Goal: Task Accomplishment & Management: Manage account settings

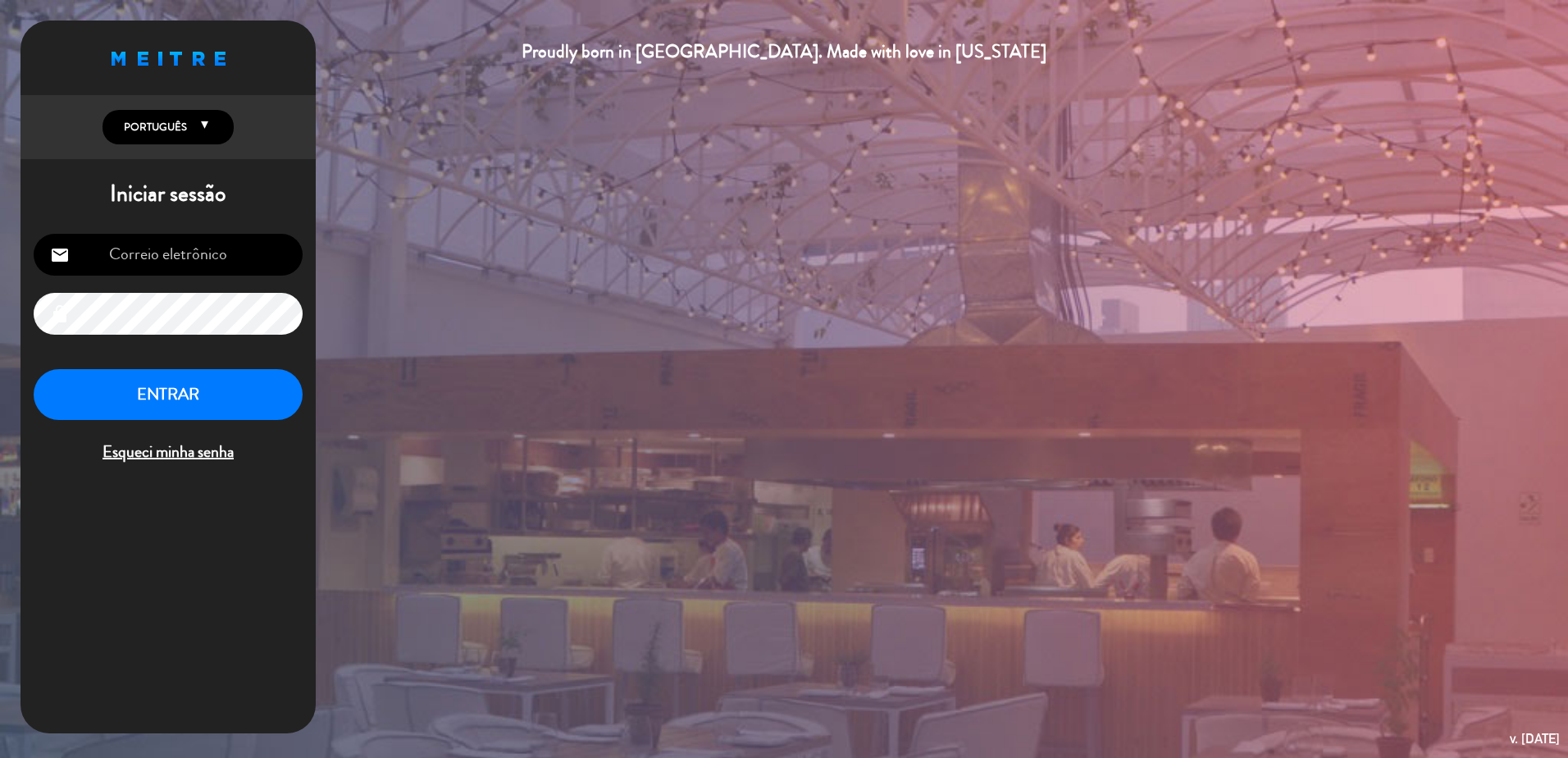
type input "[EMAIL_ADDRESS][DOMAIN_NAME]"
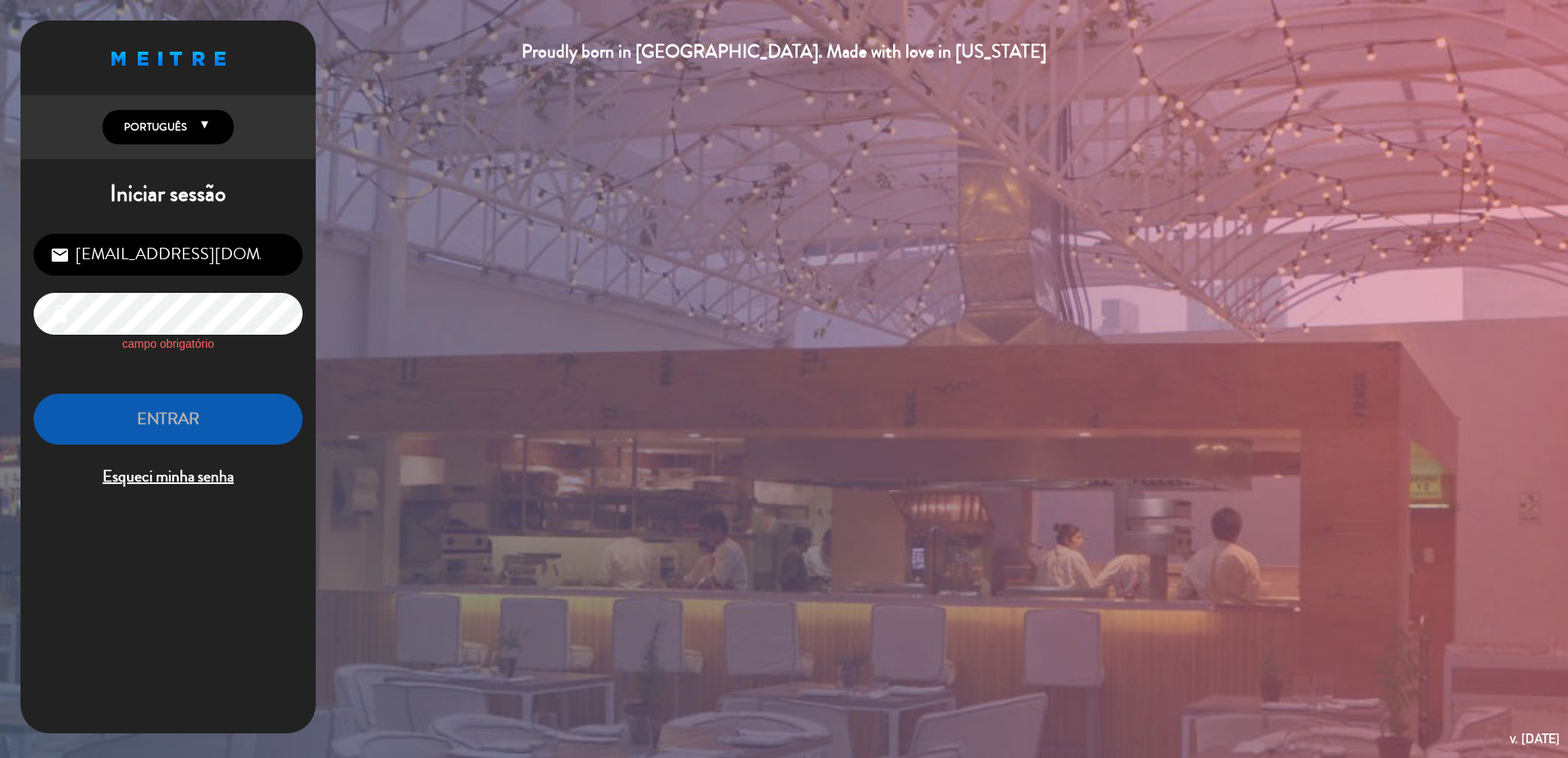
click at [418, 315] on div "Proudly born in [GEOGRAPHIC_DATA]. Made with love in [US_STATE] English Español…" at bounding box center [784, 379] width 1568 height 758
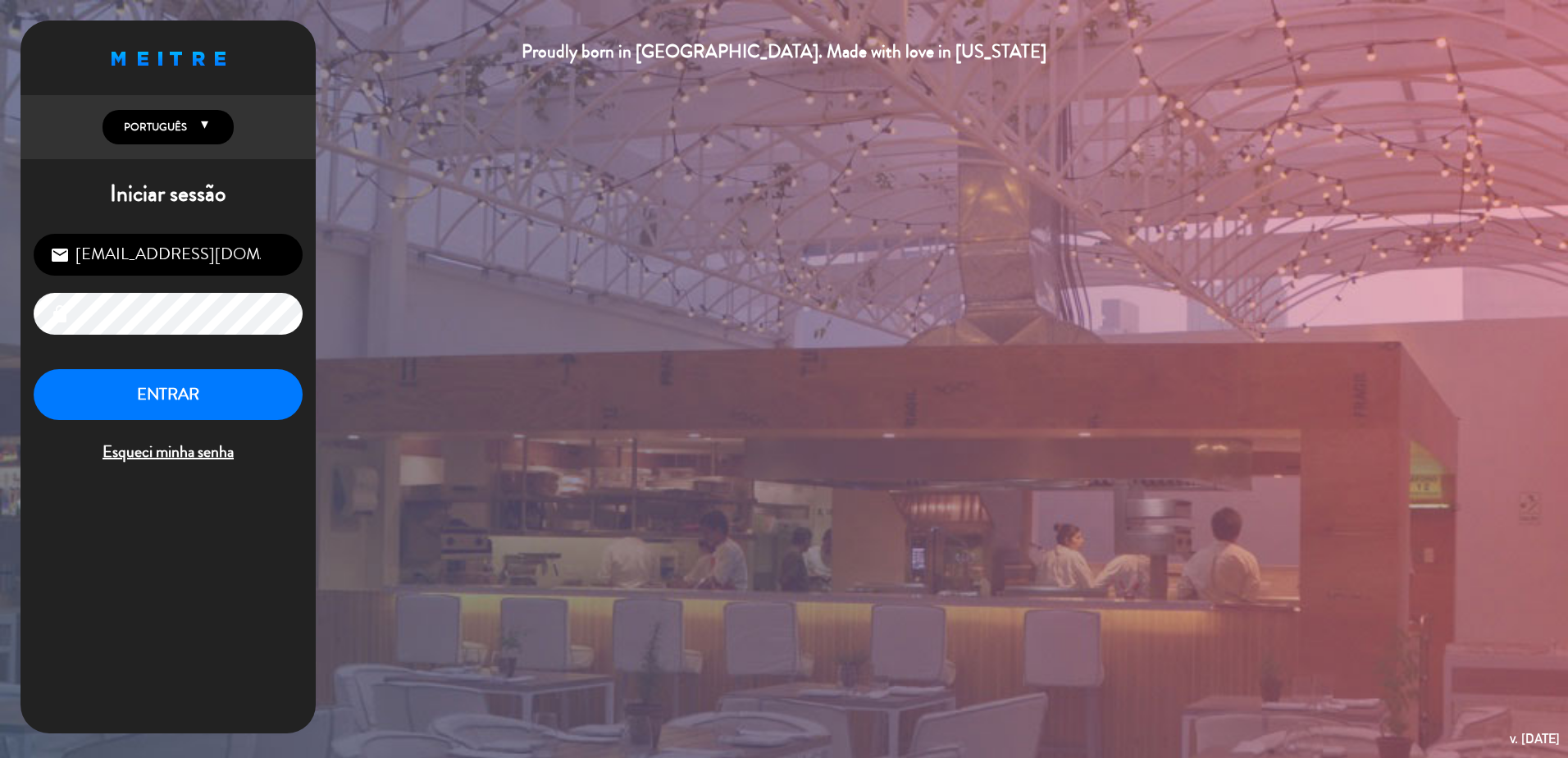
click at [248, 607] on div "Proudly born in [GEOGRAPHIC_DATA]. Made with love in [US_STATE] English Español…" at bounding box center [168, 377] width 295 height 713
click at [189, 415] on button "ENTRAR" at bounding box center [168, 395] width 269 height 52
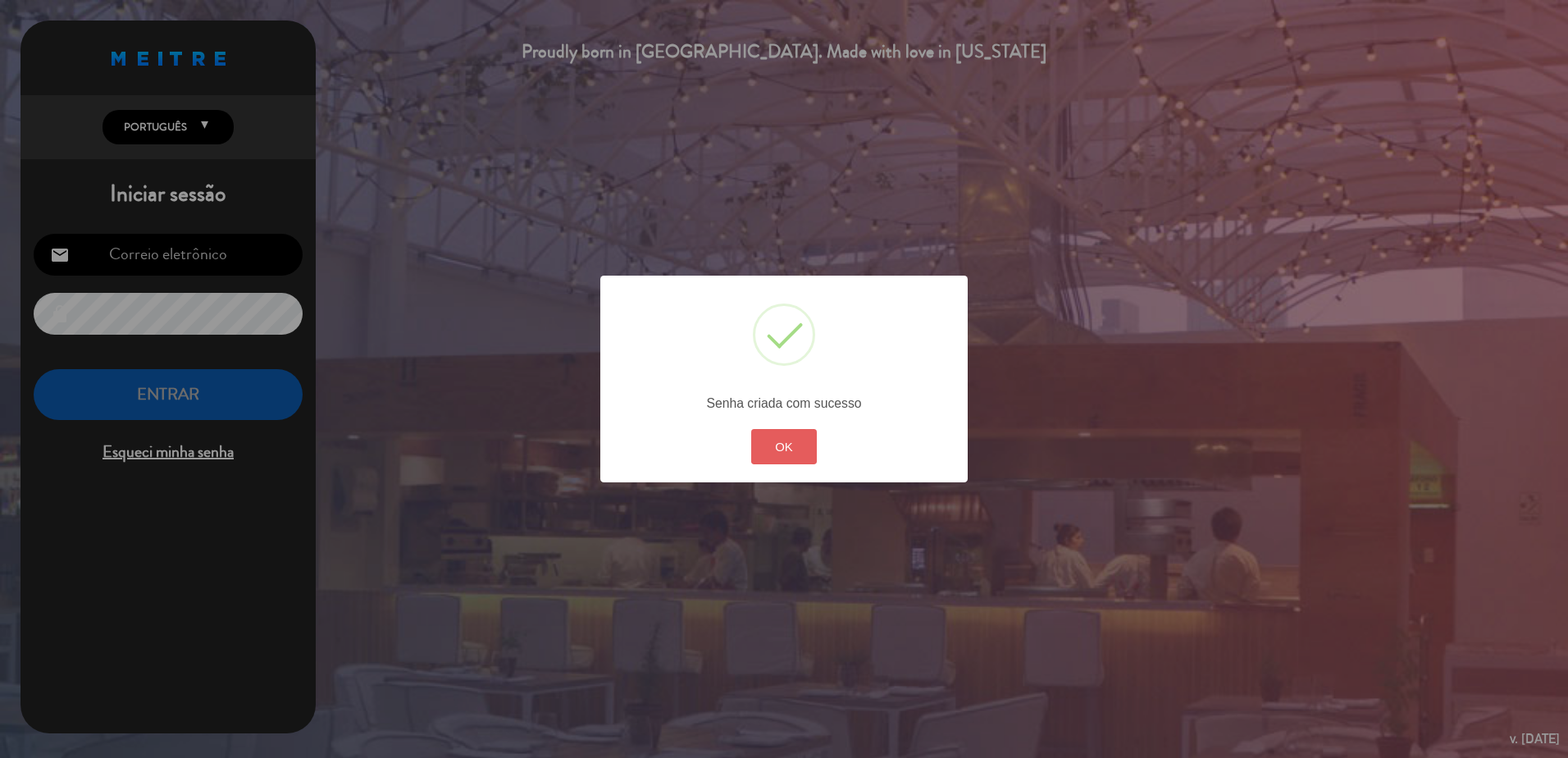
click at [781, 452] on button "OK" at bounding box center [784, 446] width 66 height 35
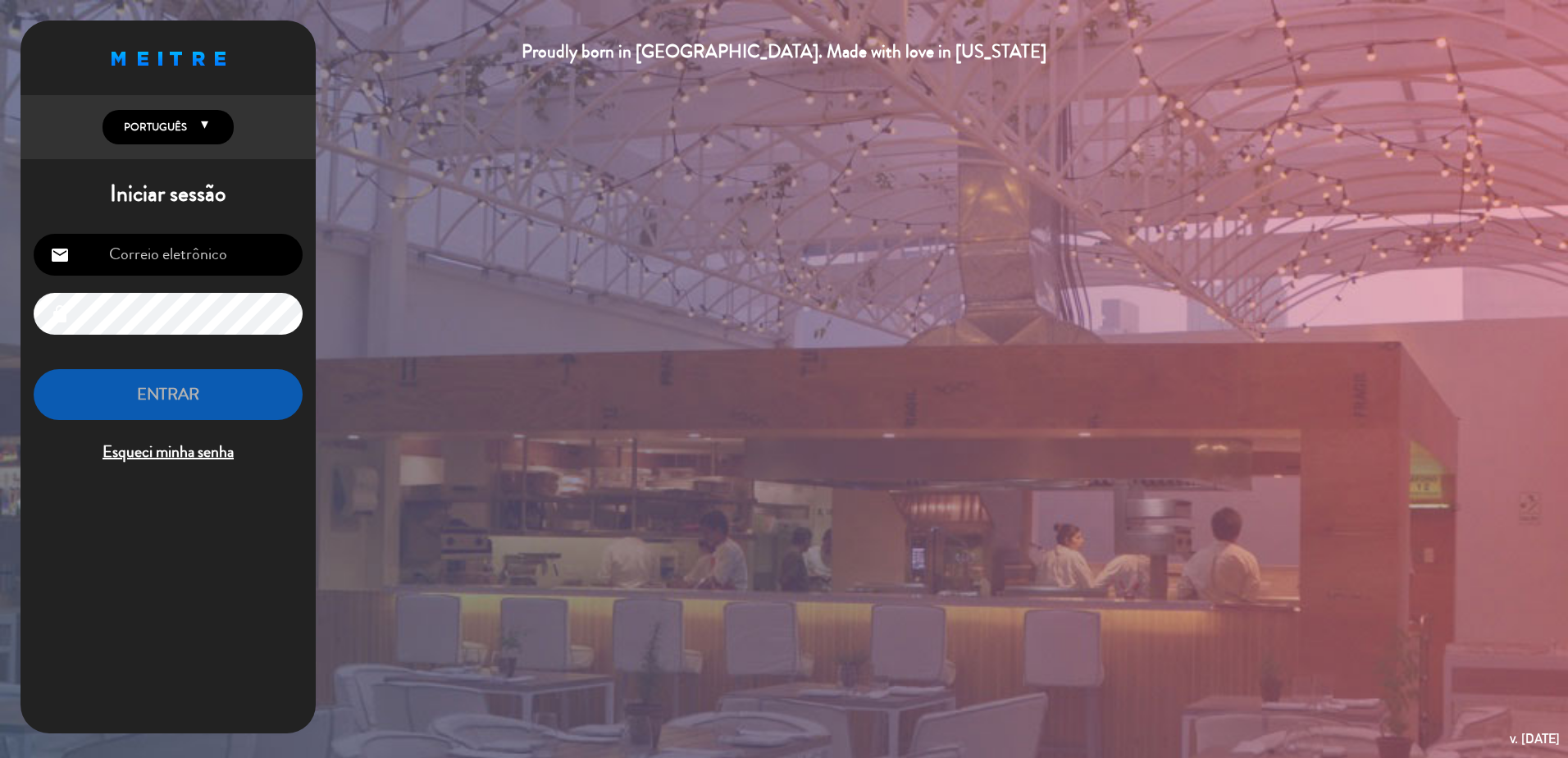
click at [781, 452] on div "Proudly born in [GEOGRAPHIC_DATA]. Made with love in [US_STATE] English Español…" at bounding box center [784, 379] width 1568 height 758
click at [151, 238] on input "email" at bounding box center [168, 255] width 269 height 42
type input "[EMAIL_ADDRESS][DOMAIN_NAME]"
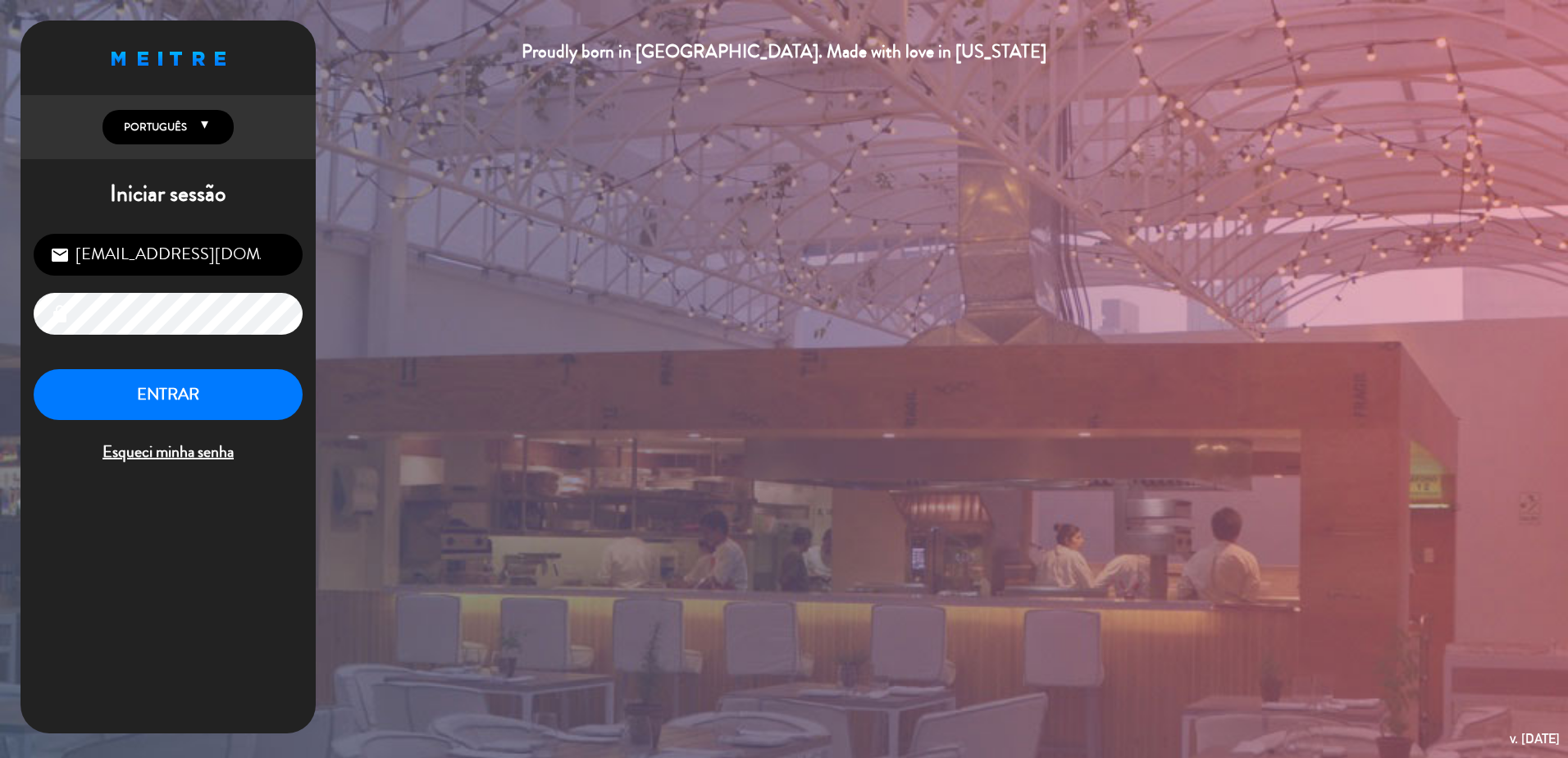
click at [207, 546] on div "Proudly born in [GEOGRAPHIC_DATA]. Made with love in [US_STATE] English Español…" at bounding box center [168, 377] width 295 height 713
click at [193, 405] on button "ENTRAR" at bounding box center [168, 395] width 269 height 52
click at [196, 566] on div "Proudly born in [GEOGRAPHIC_DATA]. Made with love in [US_STATE] English Español…" at bounding box center [168, 377] width 295 height 713
click at [56, 312] on icon "lock" at bounding box center [60, 314] width 20 height 20
click at [194, 393] on button "ENTRAR" at bounding box center [168, 395] width 269 height 52
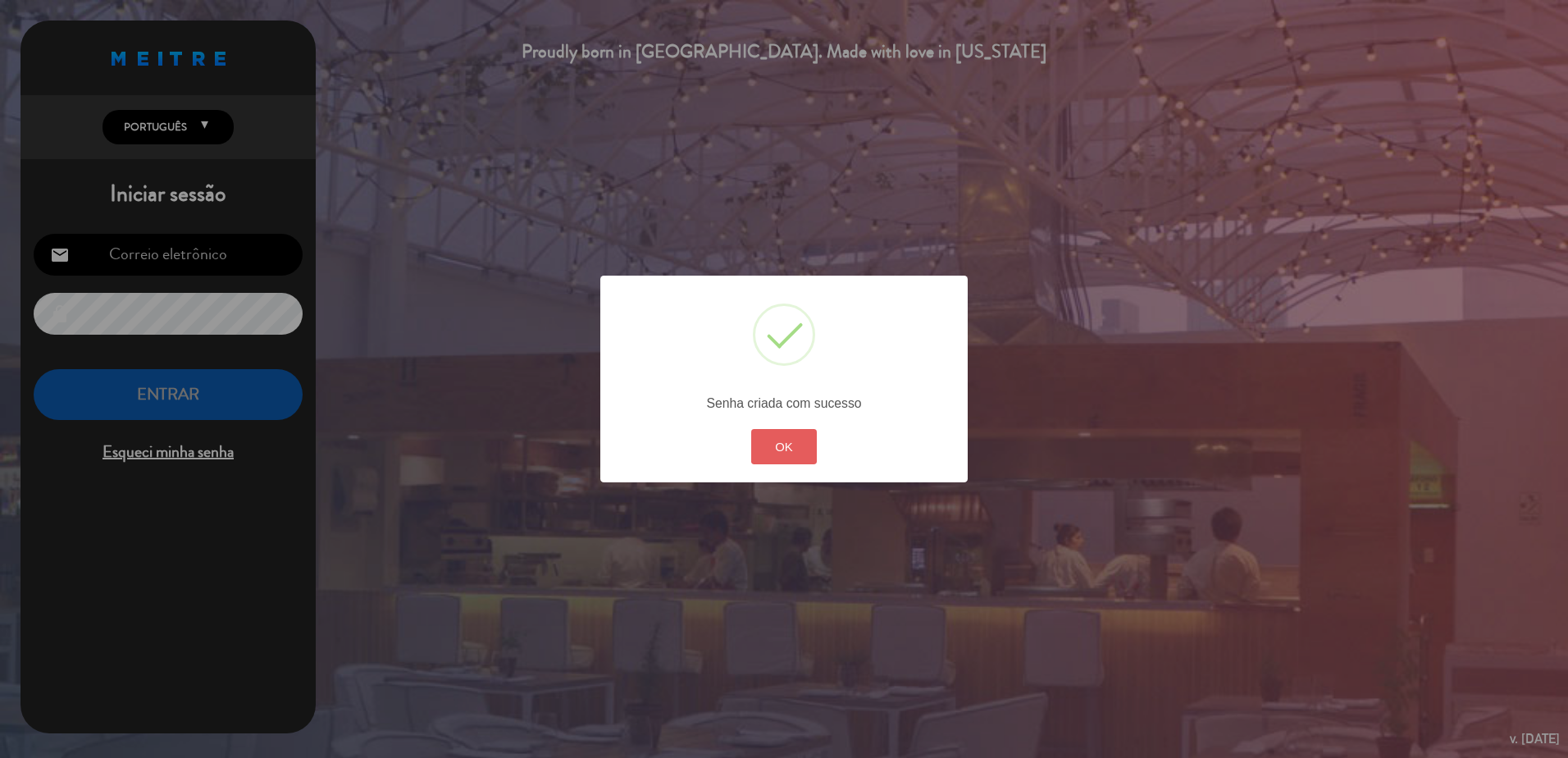
click at [784, 444] on button "OK" at bounding box center [784, 446] width 66 height 35
